Goal: Task Accomplishment & Management: Use online tool/utility

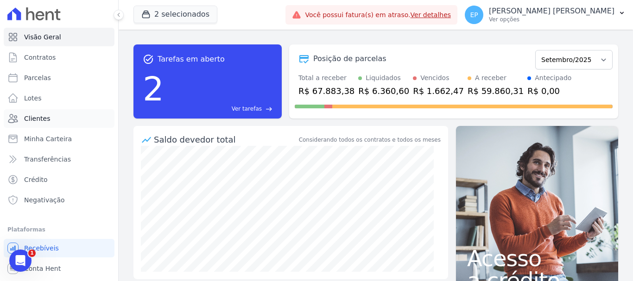
click at [36, 115] on span "Clientes" at bounding box center [37, 118] width 26 height 9
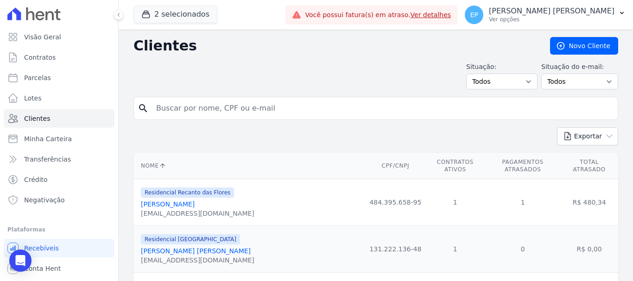
drag, startPoint x: 179, startPoint y: 109, endPoint x: 185, endPoint y: 108, distance: 6.1
click at [182, 108] on input "search" at bounding box center [382, 108] width 463 height 19
type input "cami"
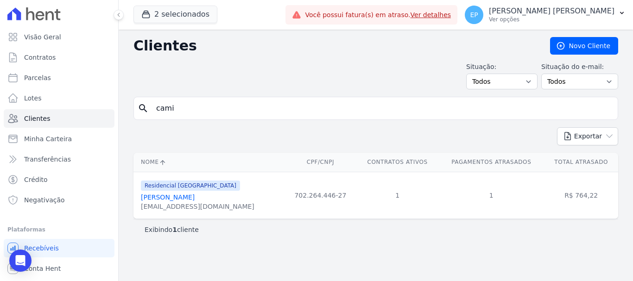
click at [195, 196] on link "[PERSON_NAME]" at bounding box center [168, 197] width 54 height 7
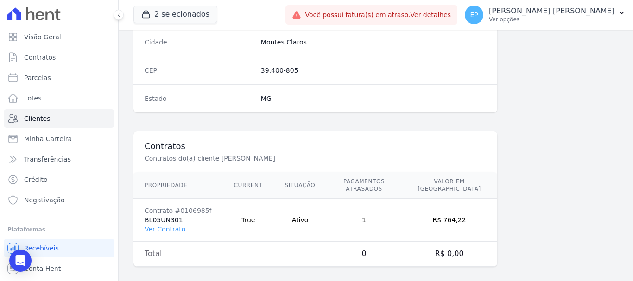
scroll to position [585, 0]
click at [163, 225] on link "Ver Contrato" at bounding box center [165, 228] width 41 height 7
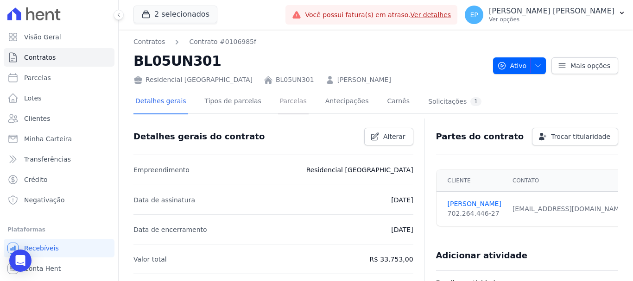
click at [280, 101] on link "Parcelas" at bounding box center [293, 102] width 31 height 25
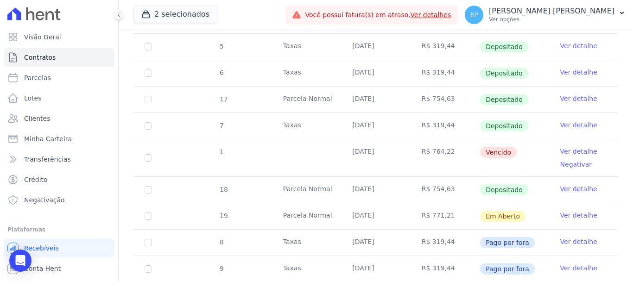
scroll to position [463, 0]
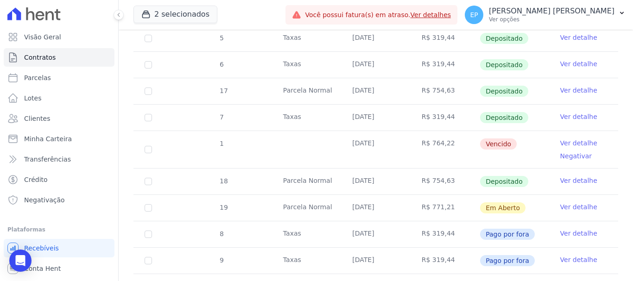
click at [576, 176] on link "Ver detalhe" at bounding box center [578, 180] width 37 height 9
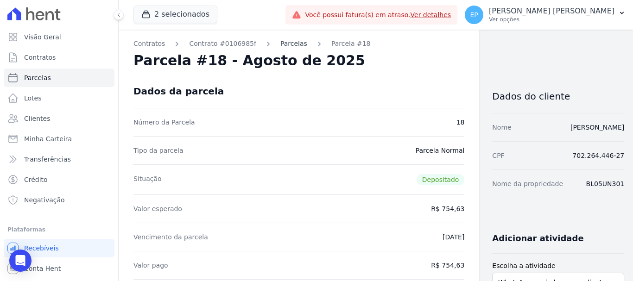
click at [280, 44] on link "Parcelas" at bounding box center [293, 44] width 27 height 10
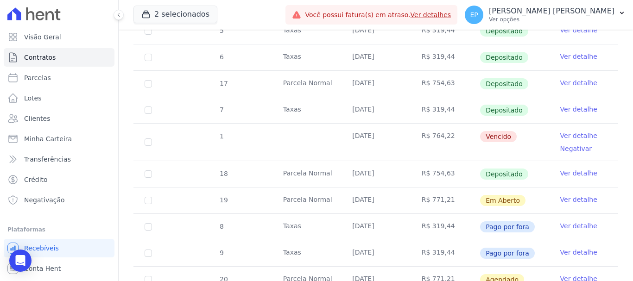
scroll to position [509, 0]
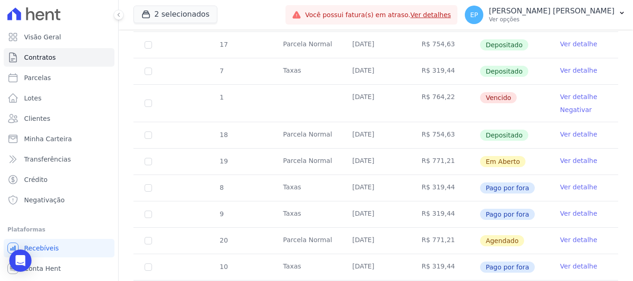
click at [564, 92] on link "Ver detalhe" at bounding box center [578, 96] width 37 height 9
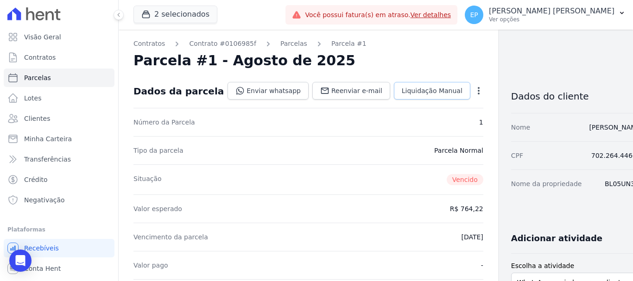
click at [402, 93] on span "Liquidação Manual" at bounding box center [432, 90] width 61 height 9
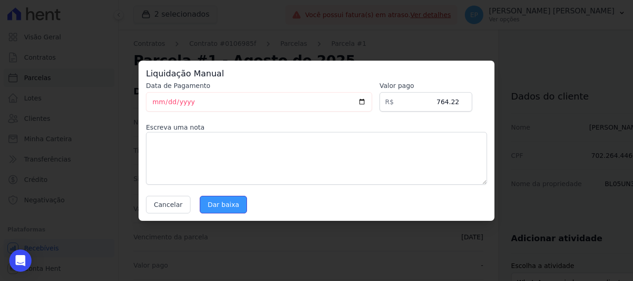
drag, startPoint x: 212, startPoint y: 209, endPoint x: 214, endPoint y: 201, distance: 9.0
click at [212, 207] on input "Dar baixa" at bounding box center [223, 205] width 47 height 18
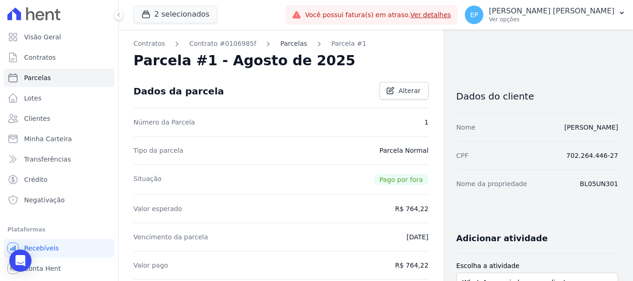
click at [280, 40] on link "Parcelas" at bounding box center [293, 44] width 27 height 10
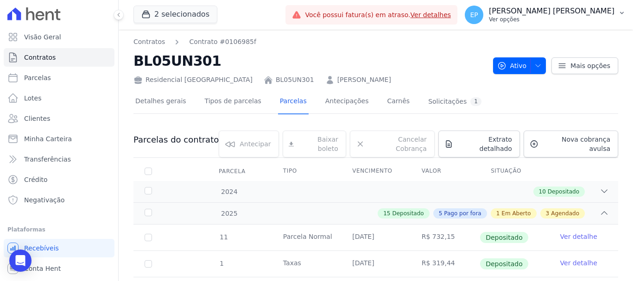
drag, startPoint x: 586, startPoint y: 21, endPoint x: 602, endPoint y: 26, distance: 16.4
click at [586, 21] on p "Ver opções" at bounding box center [552, 19] width 126 height 7
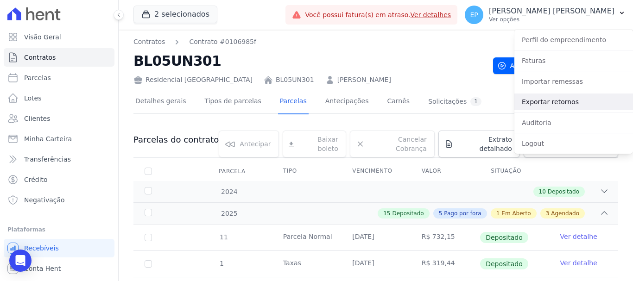
click at [532, 107] on link "Exportar retornos" at bounding box center [573, 102] width 119 height 17
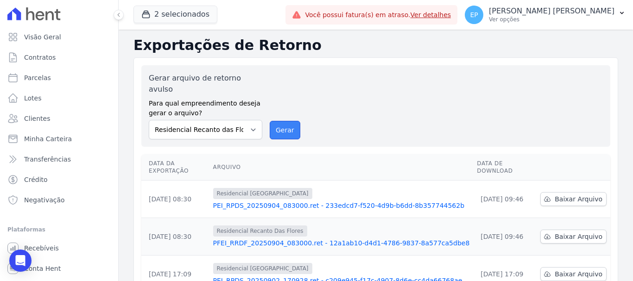
drag, startPoint x: 276, startPoint y: 124, endPoint x: 344, endPoint y: 73, distance: 85.0
click at [277, 124] on button "Gerar" at bounding box center [285, 130] width 31 height 19
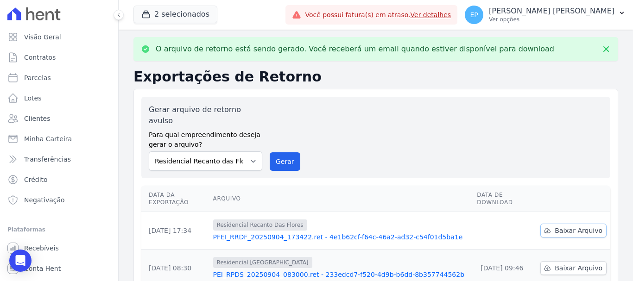
click at [557, 226] on span "Baixar Arquivo" at bounding box center [578, 230] width 48 height 9
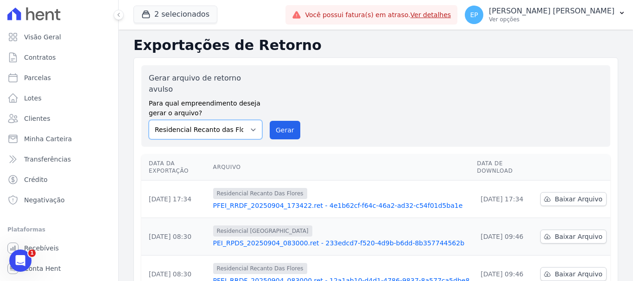
click at [239, 120] on select "Residencial [GEOGRAPHIC_DATA] Residencial Recanto das Flores" at bounding box center [205, 129] width 113 height 19
select select "676d65bc-c0c9-47de-aba1-80f9b00b3362"
click at [149, 120] on select "Residencial [GEOGRAPHIC_DATA] Residencial Recanto das Flores" at bounding box center [205, 129] width 113 height 19
click at [280, 121] on button "Gerar" at bounding box center [285, 130] width 31 height 19
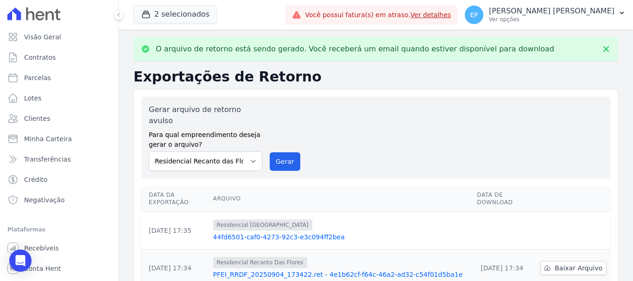
scroll to position [46, 0]
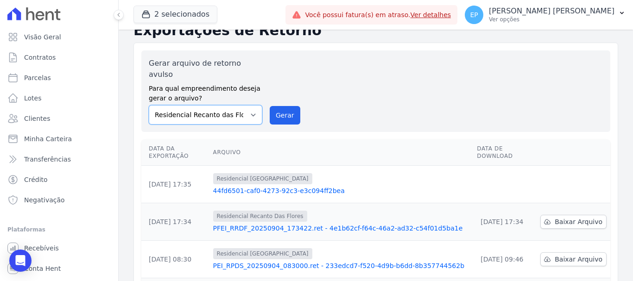
click at [250, 105] on select "Residencial [GEOGRAPHIC_DATA] Residencial Recanto das Flores" at bounding box center [205, 114] width 113 height 19
select select "676d65bc-c0c9-47de-aba1-80f9b00b3362"
click at [149, 105] on select "Residencial [GEOGRAPHIC_DATA] Residencial Recanto das Flores" at bounding box center [205, 114] width 113 height 19
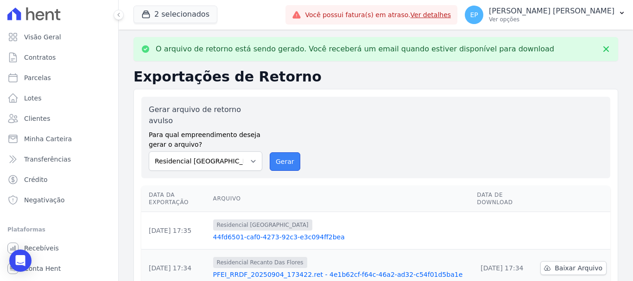
click at [283, 152] on button "Gerar" at bounding box center [285, 161] width 31 height 19
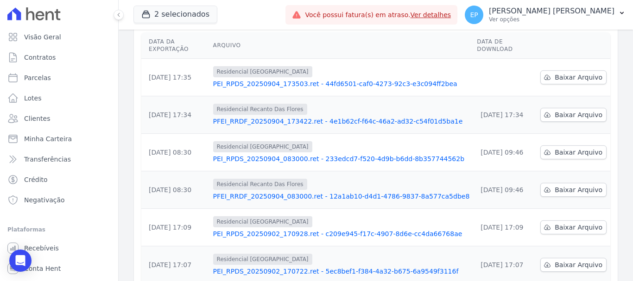
scroll to position [93, 0]
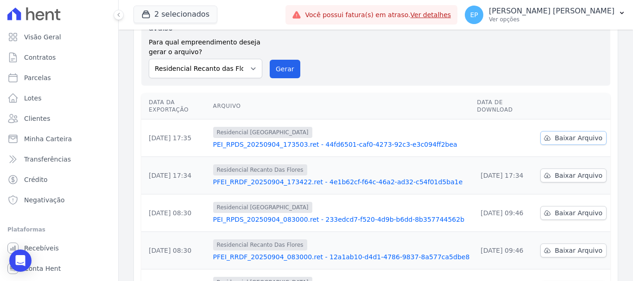
click at [574, 133] on span "Baixar Arquivo" at bounding box center [578, 137] width 48 height 9
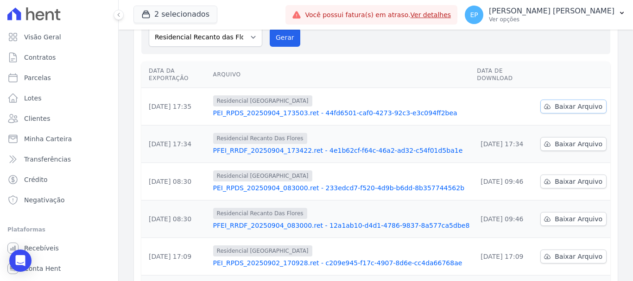
scroll to position [61, 0]
